Goal: Transaction & Acquisition: Download file/media

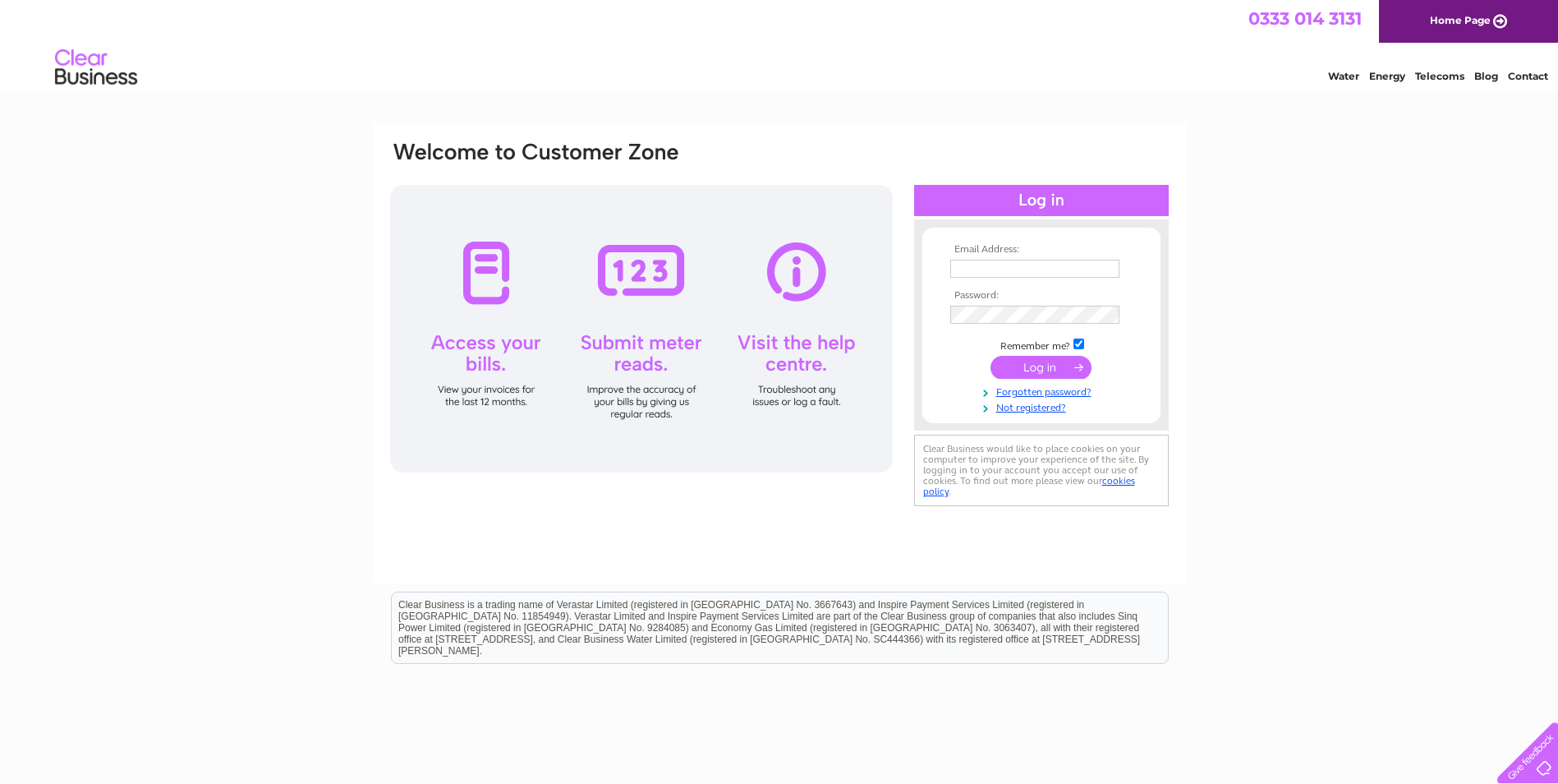
type input "stephen.morrice@electric-center.co.uk"
click at [1010, 367] on input "submit" at bounding box center [1041, 367] width 101 height 23
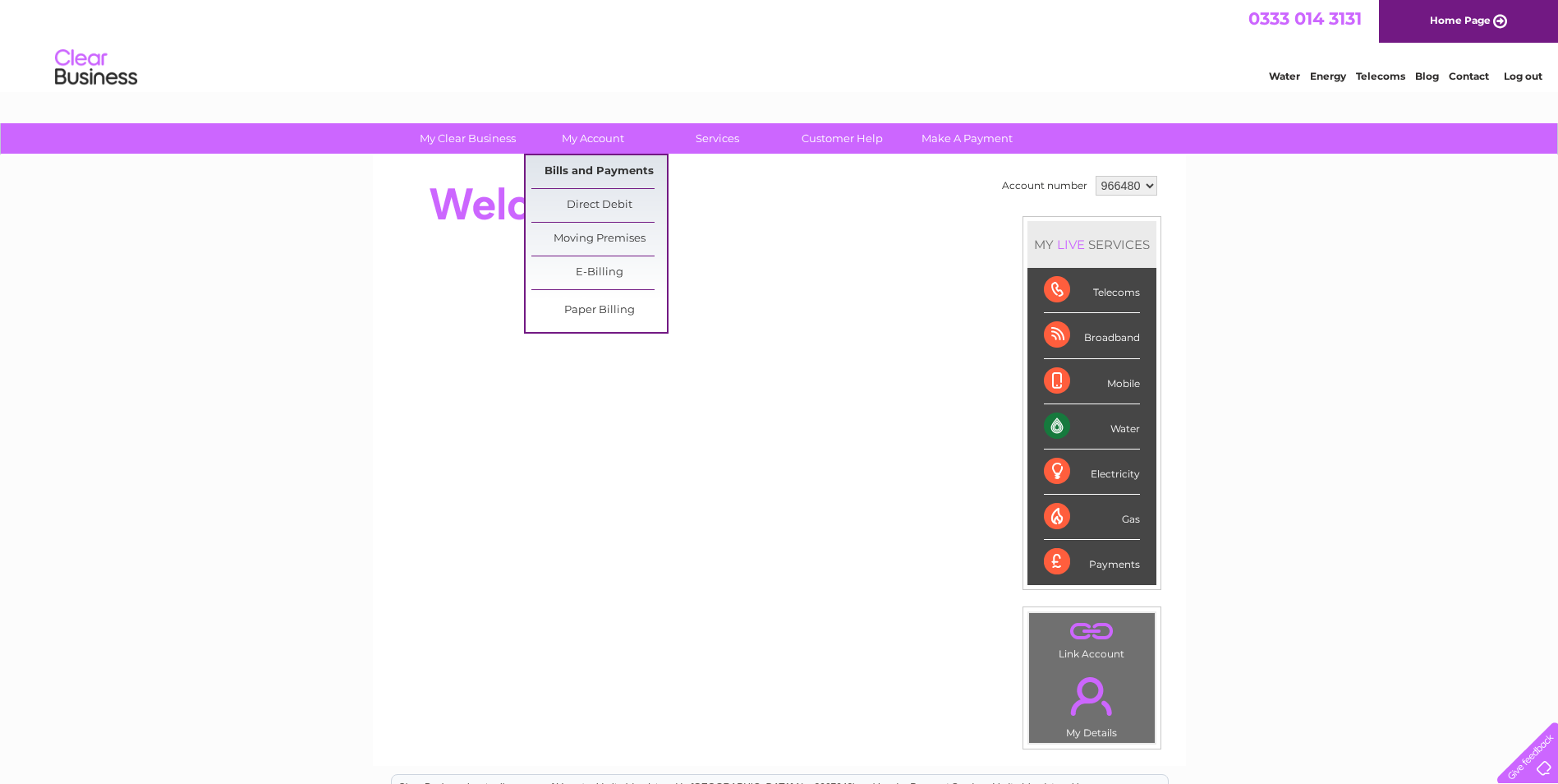
click at [587, 169] on link "Bills and Payments" at bounding box center [599, 172] width 135 height 33
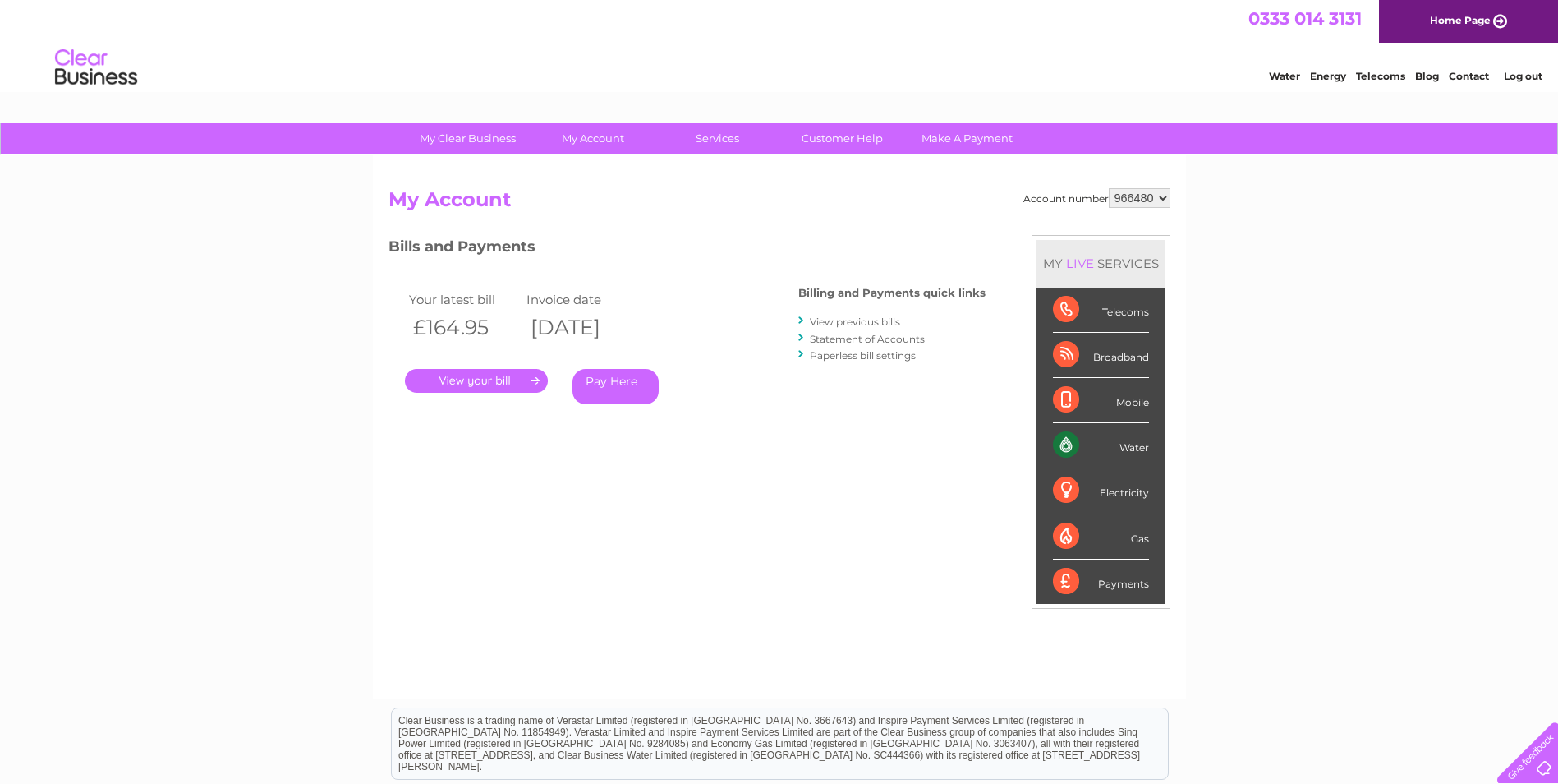
click at [479, 386] on link "." at bounding box center [476, 381] width 143 height 24
click at [473, 381] on link "." at bounding box center [476, 381] width 143 height 24
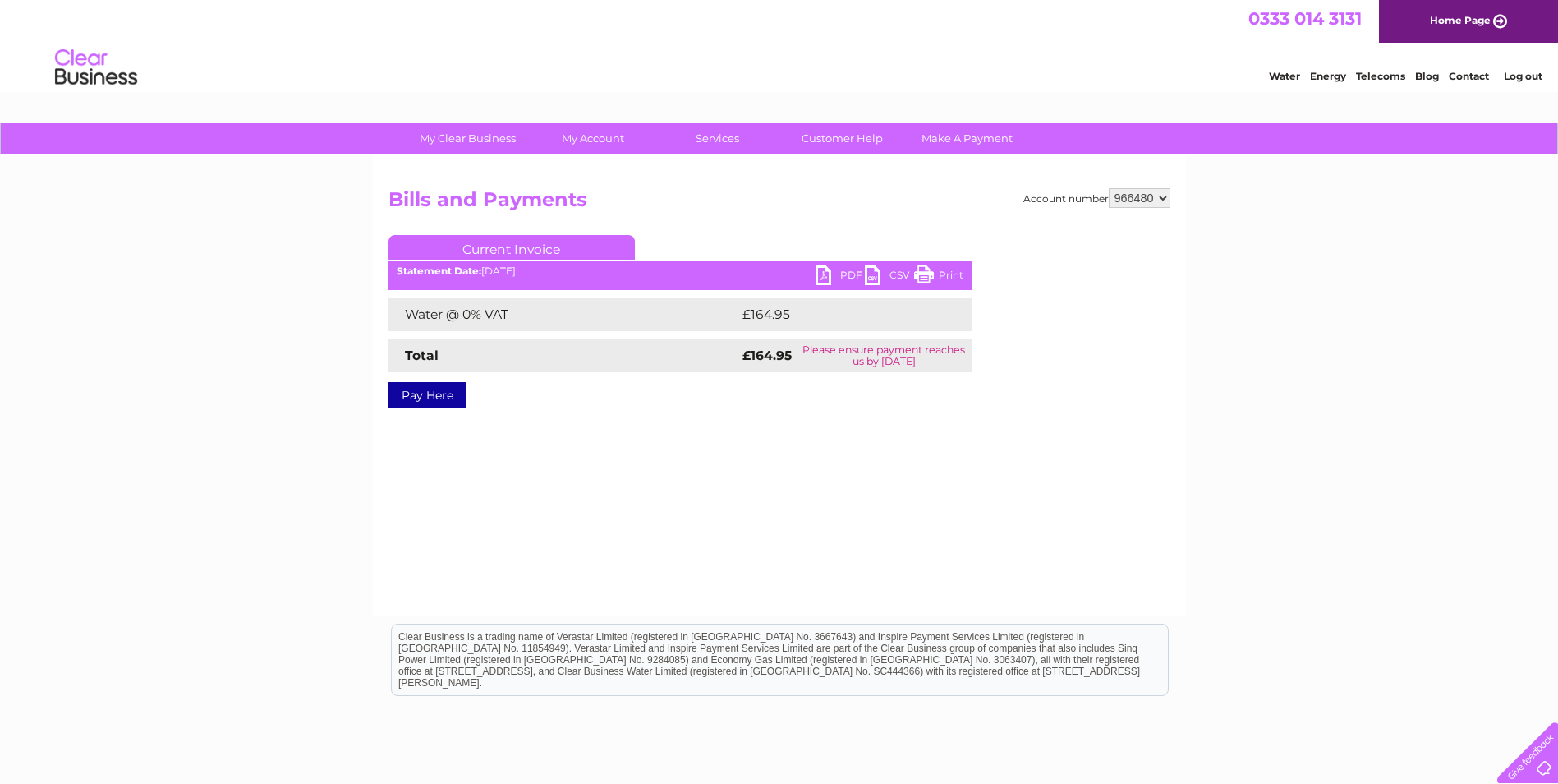
click at [832, 277] on link "PDF" at bounding box center [840, 277] width 50 height 24
